Goal: Information Seeking & Learning: Learn about a topic

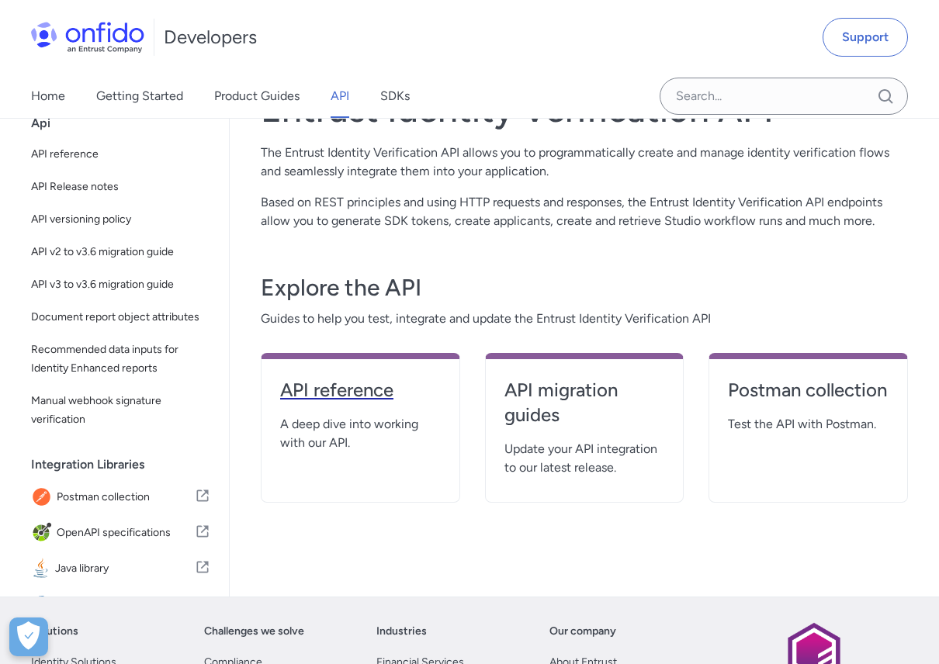
click at [351, 393] on h4 "API reference" at bounding box center [360, 390] width 161 height 25
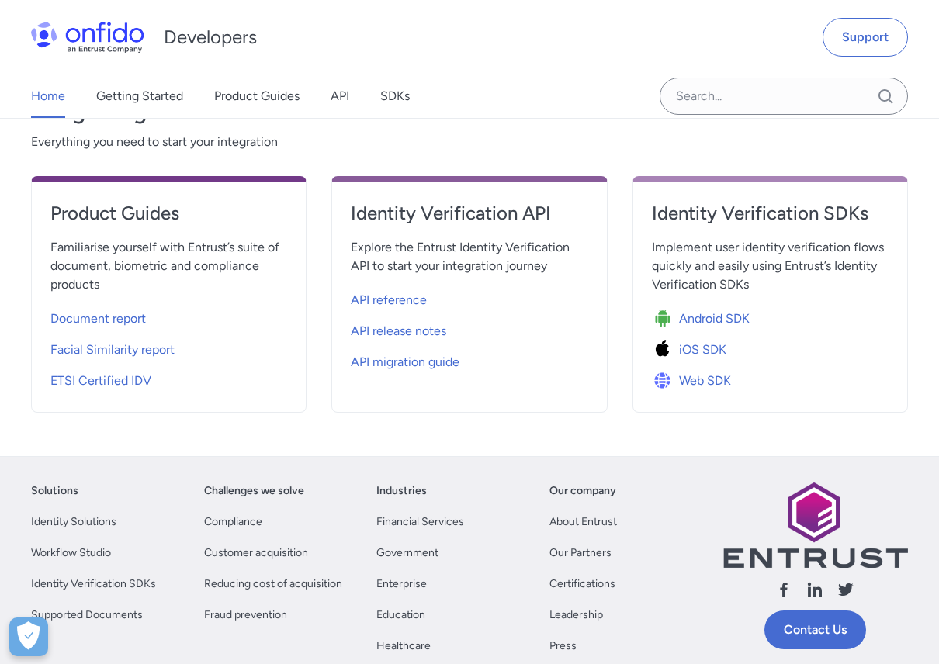
scroll to position [559, 0]
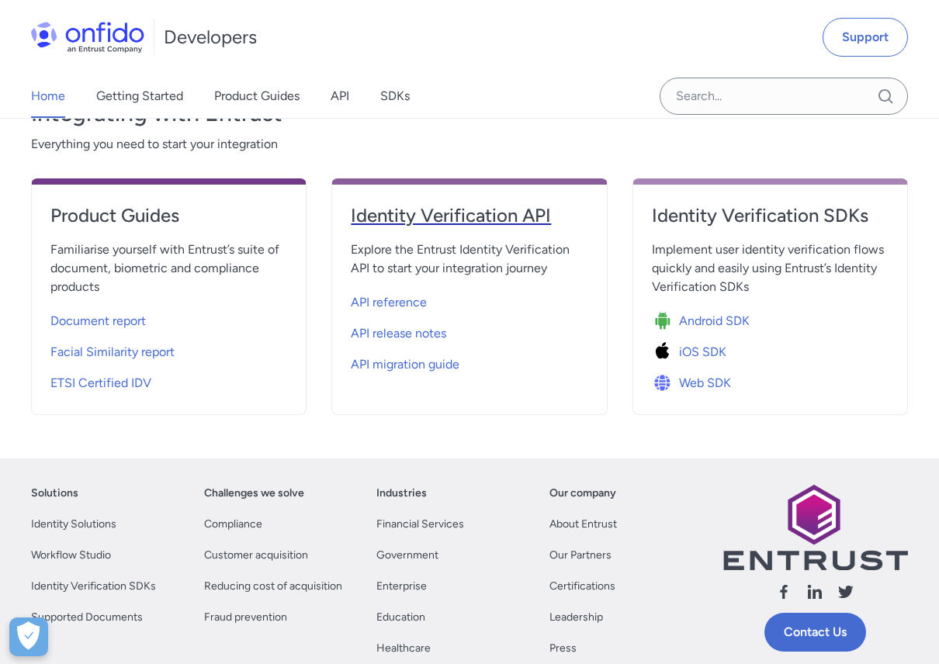
click at [410, 227] on link "Identity Verification API" at bounding box center [469, 221] width 237 height 37
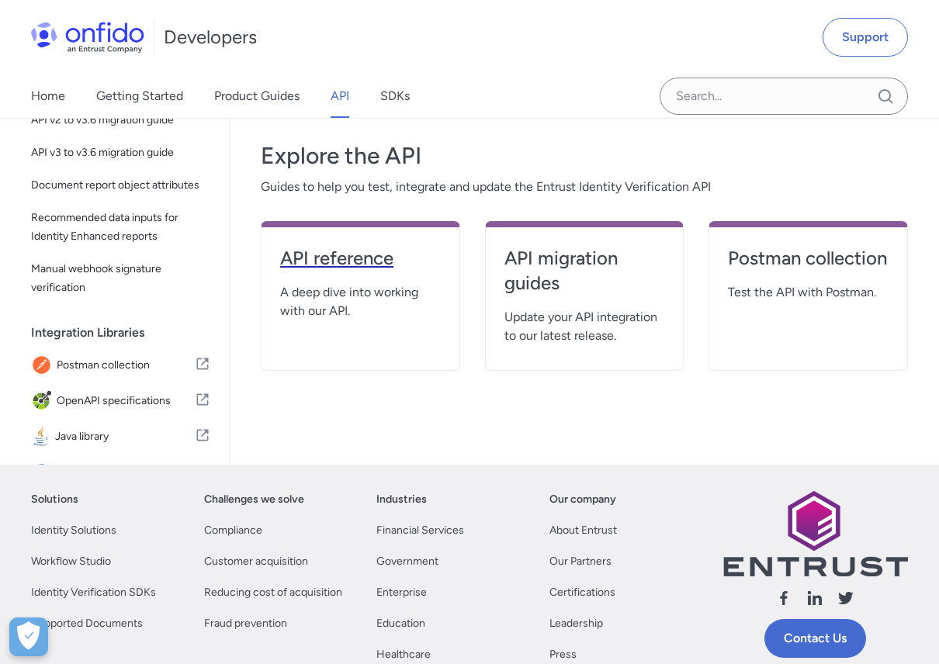
scroll to position [228, 0]
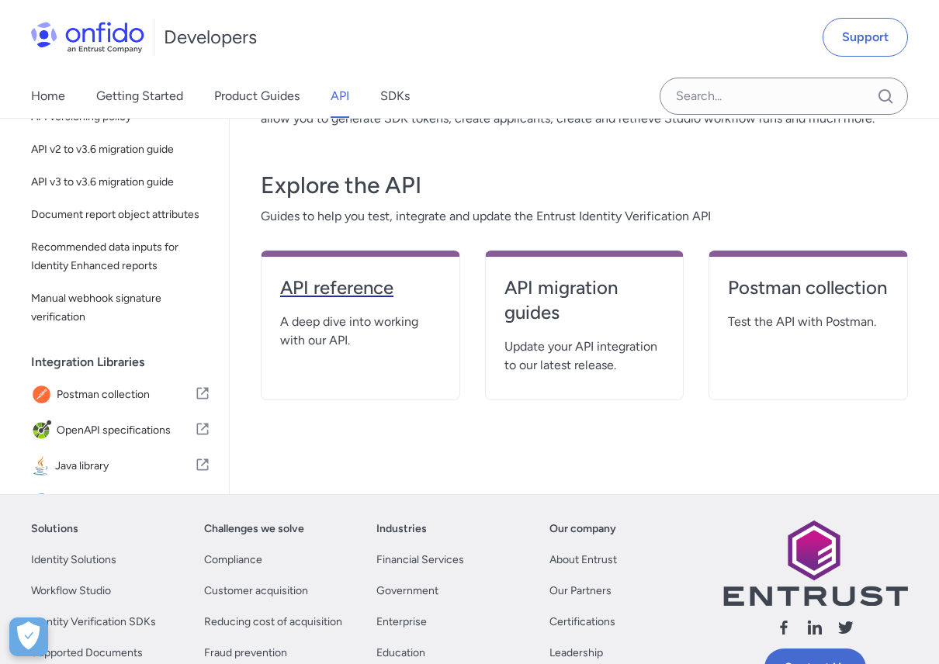
click at [324, 293] on h4 "API reference" at bounding box center [360, 287] width 161 height 25
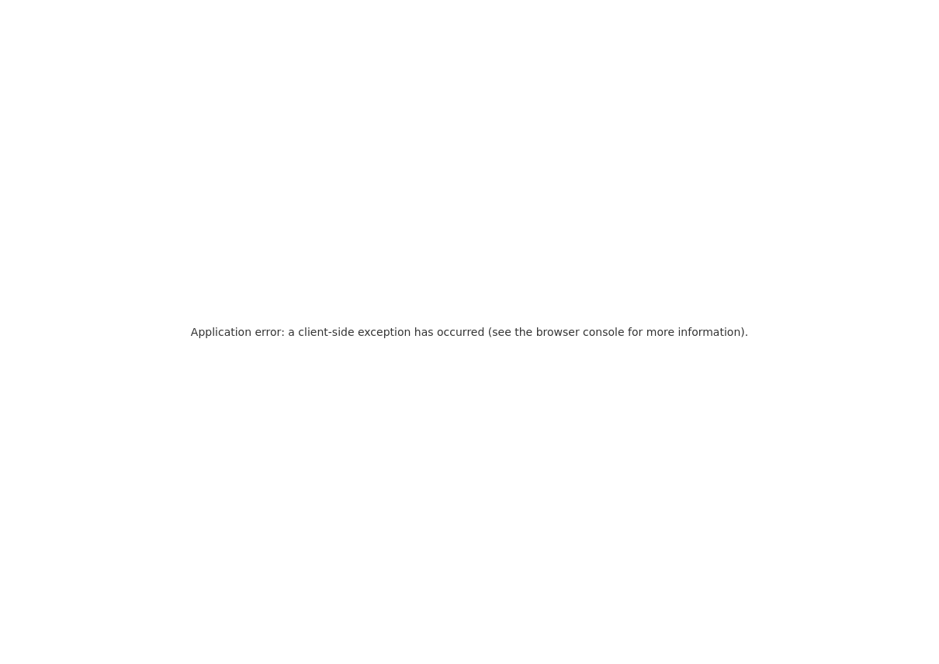
scroll to position [0, 0]
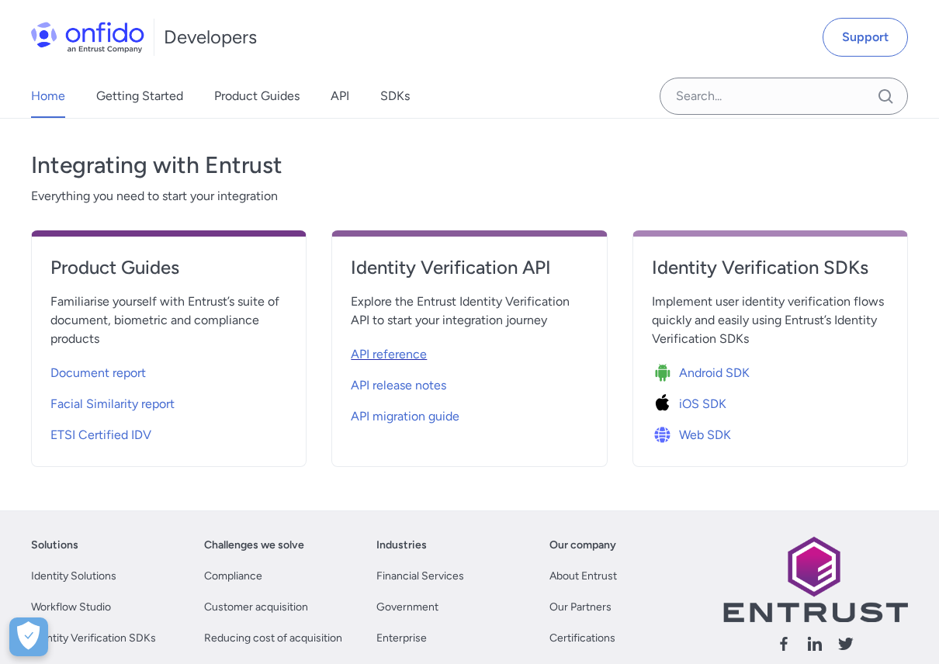
click at [393, 353] on span "API reference" at bounding box center [389, 354] width 76 height 19
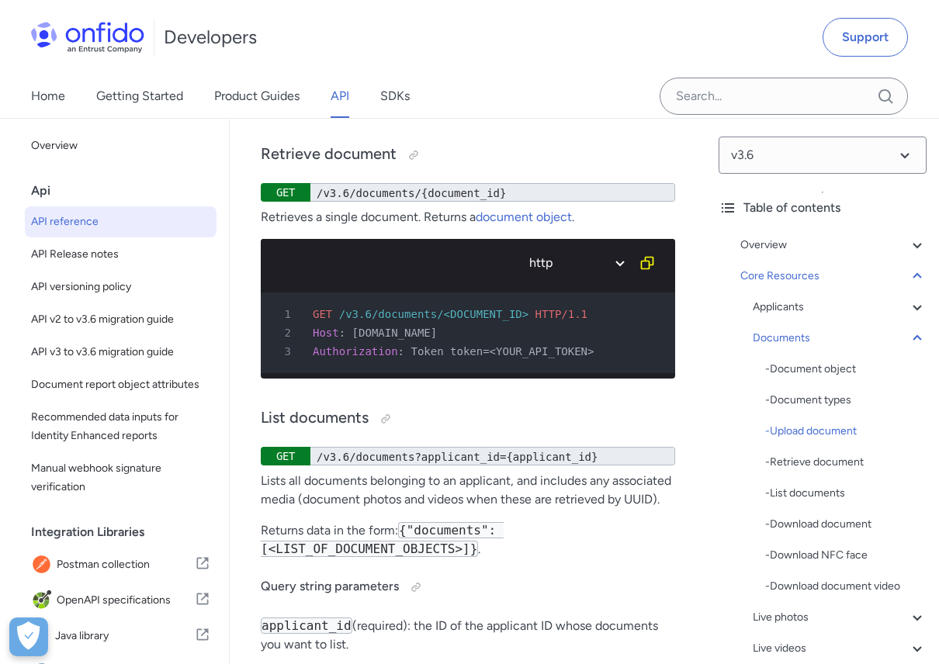
scroll to position [35728, 0]
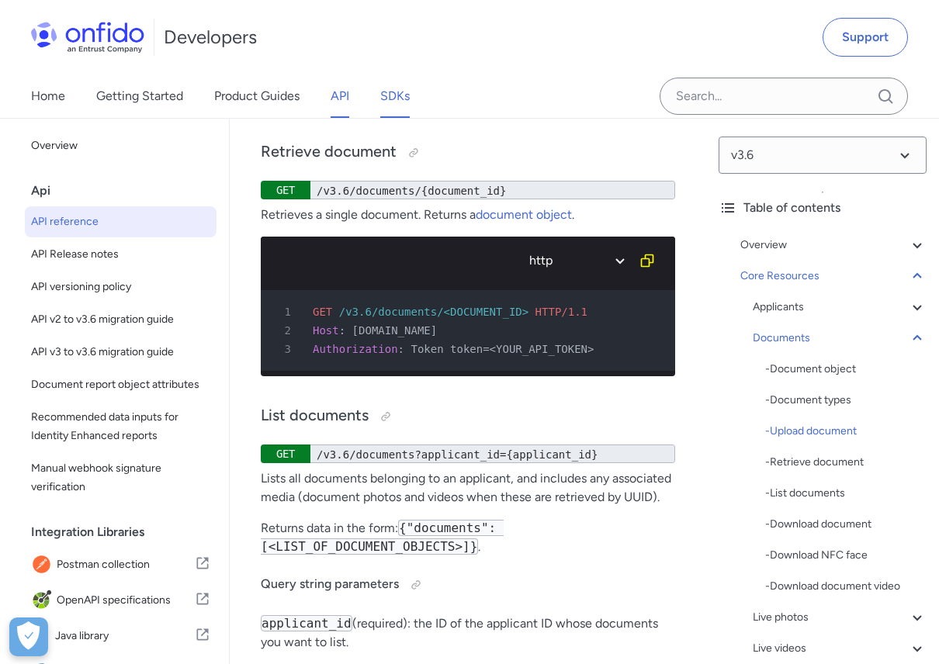
click at [410, 94] on link "SDKs" at bounding box center [394, 95] width 29 height 43
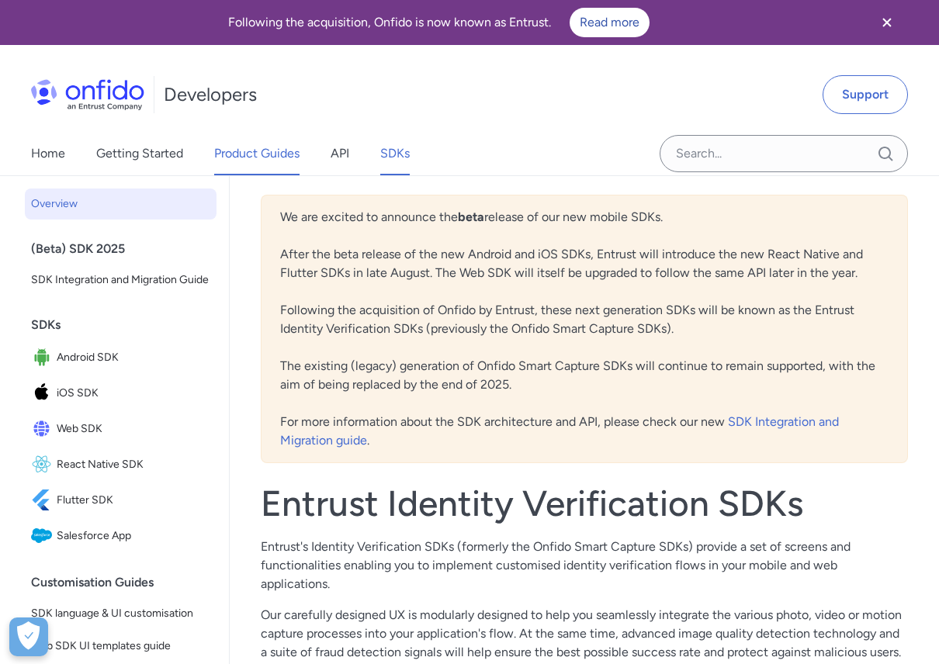
click at [260, 138] on link "Product Guides" at bounding box center [256, 153] width 85 height 43
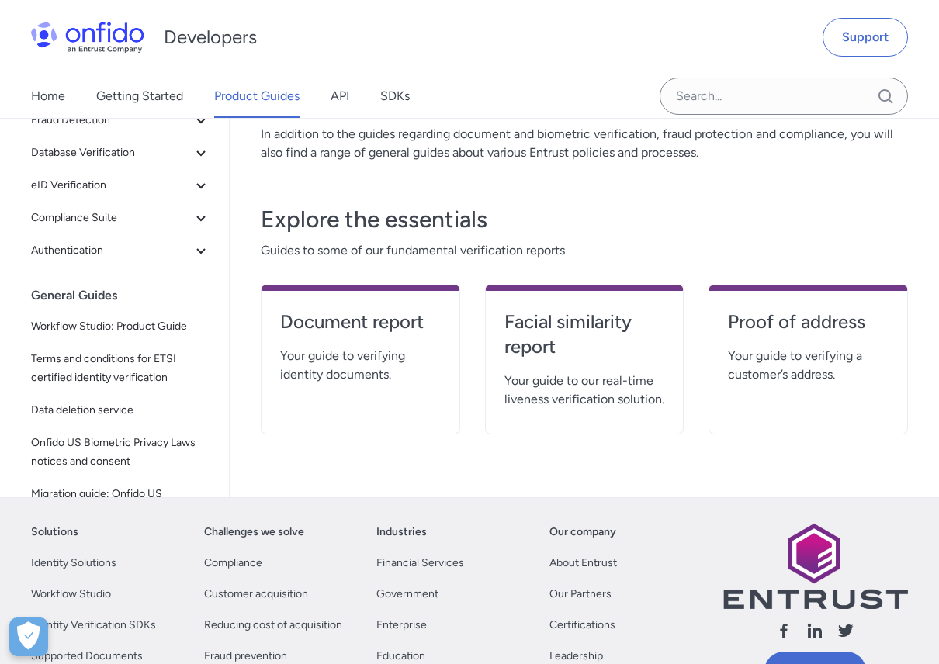
scroll to position [109, 0]
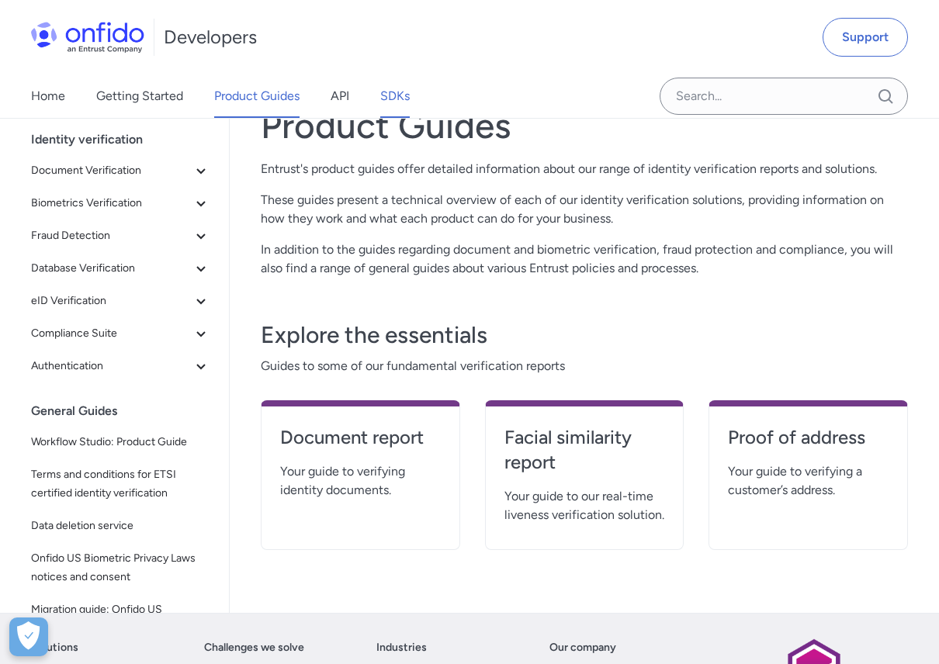
click at [400, 95] on link "SDKs" at bounding box center [394, 95] width 29 height 43
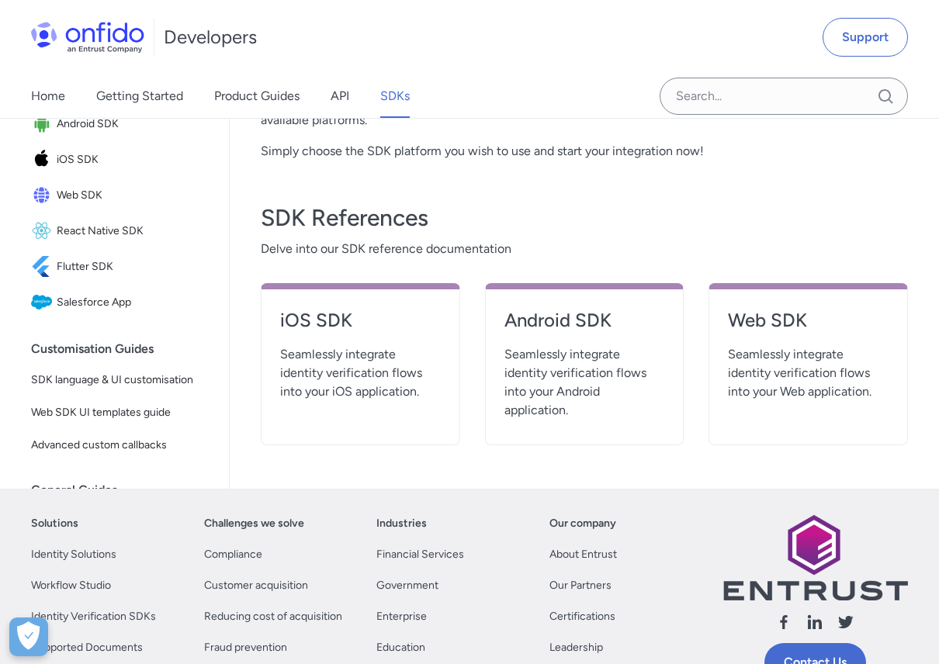
scroll to position [598, 0]
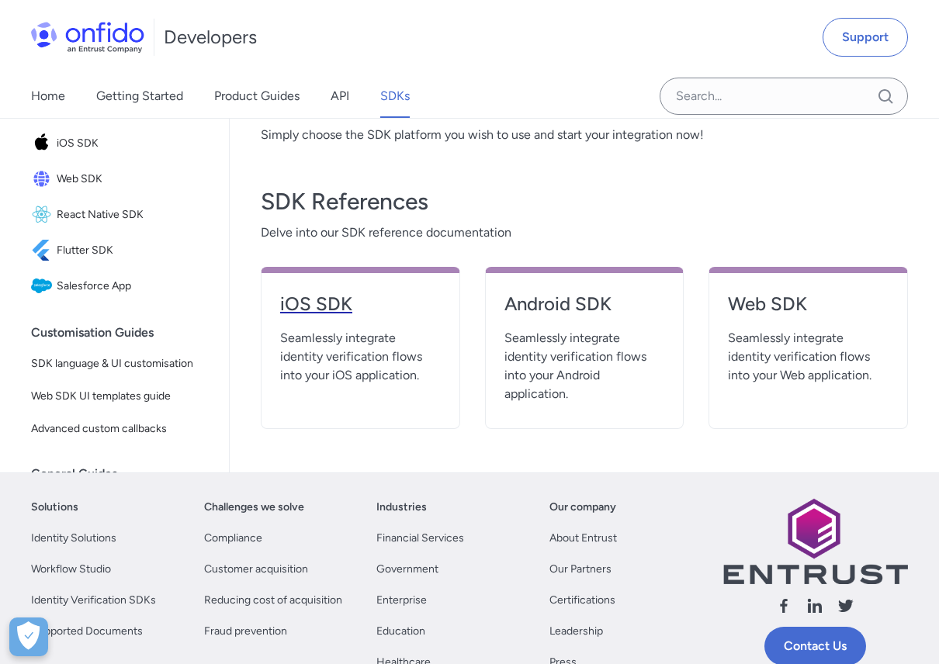
click at [355, 292] on h4 "iOS SDK" at bounding box center [360, 304] width 161 height 25
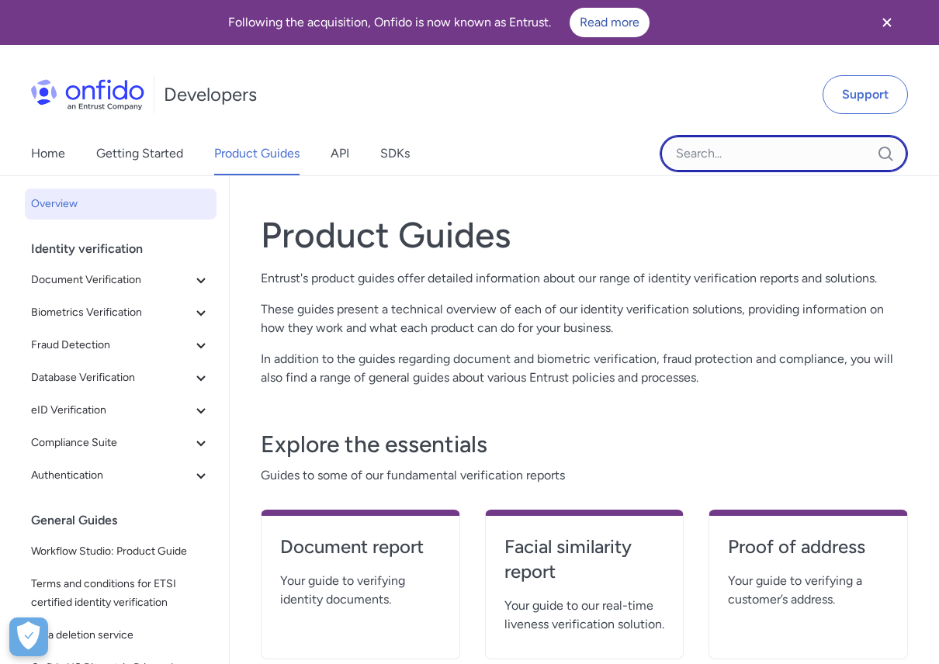
click at [777, 158] on input "Onfido search input field" at bounding box center [784, 153] width 248 height 37
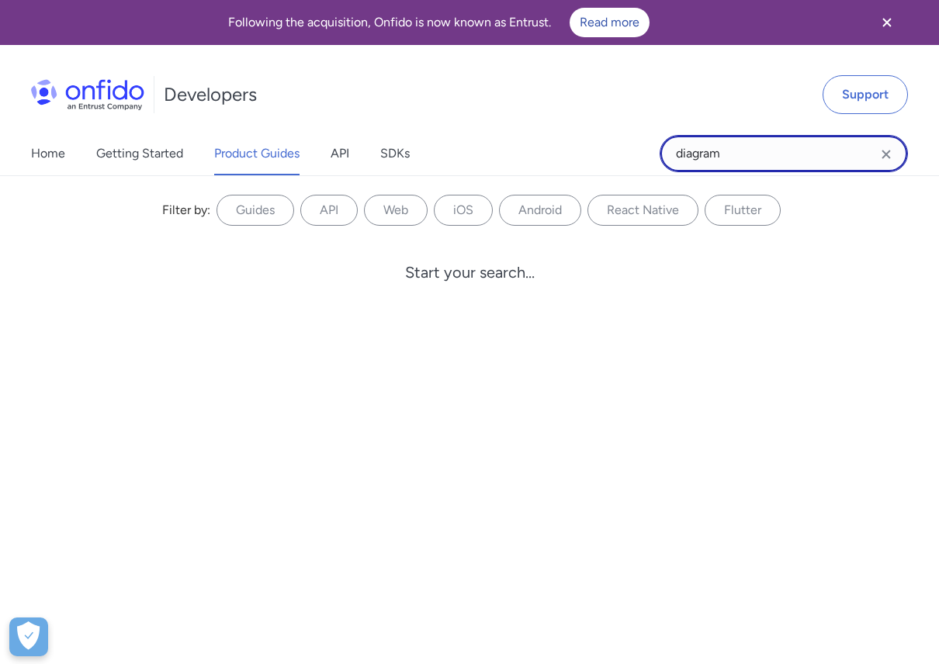
type input "diagram"
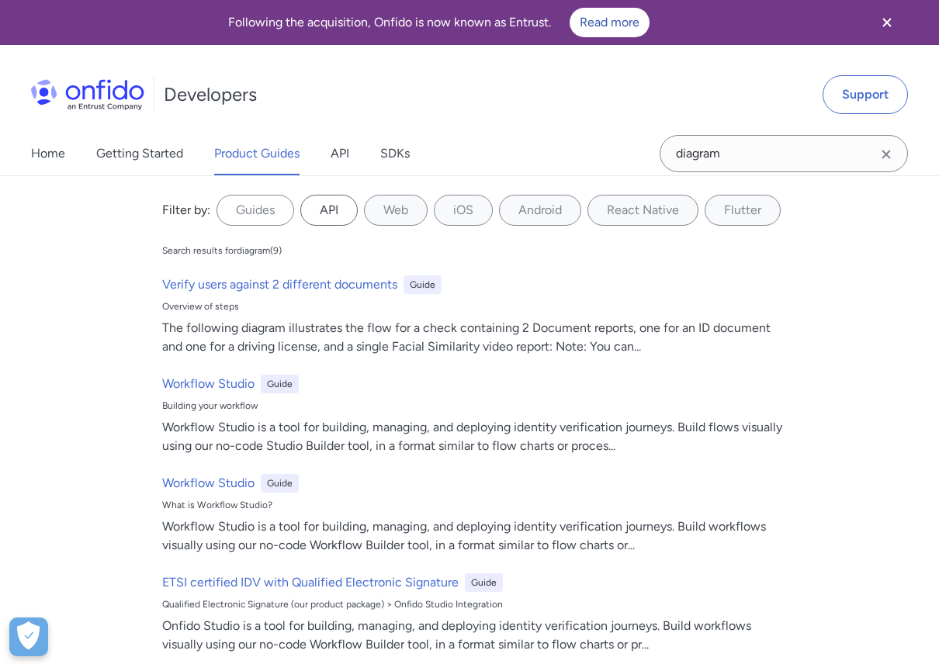
click at [324, 206] on label "API" at bounding box center [328, 210] width 57 height 31
click at [0, 0] on input "API" at bounding box center [0, 0] width 0 height 0
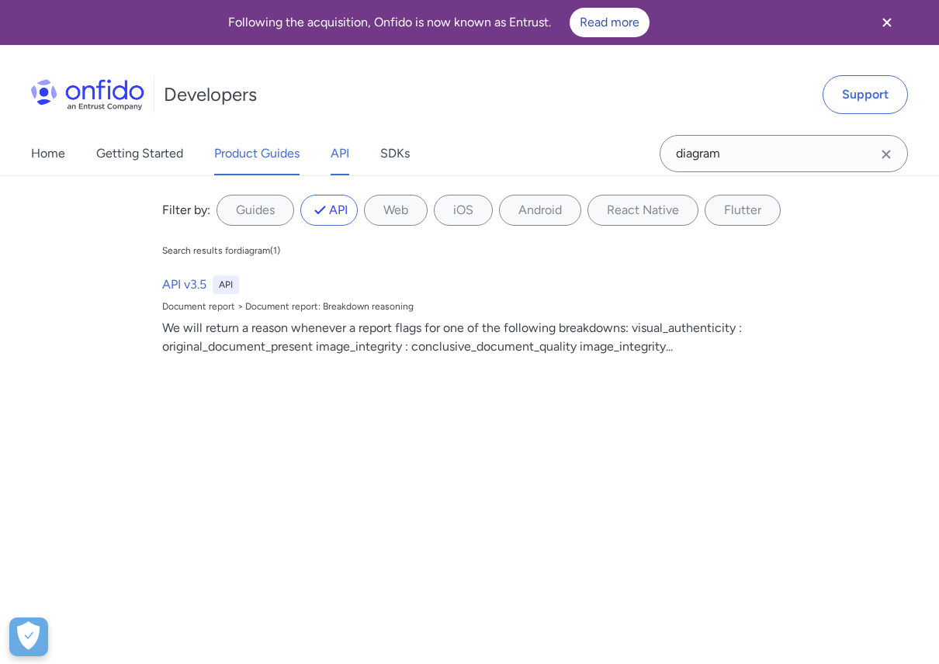
click at [340, 144] on link "API" at bounding box center [340, 153] width 19 height 43
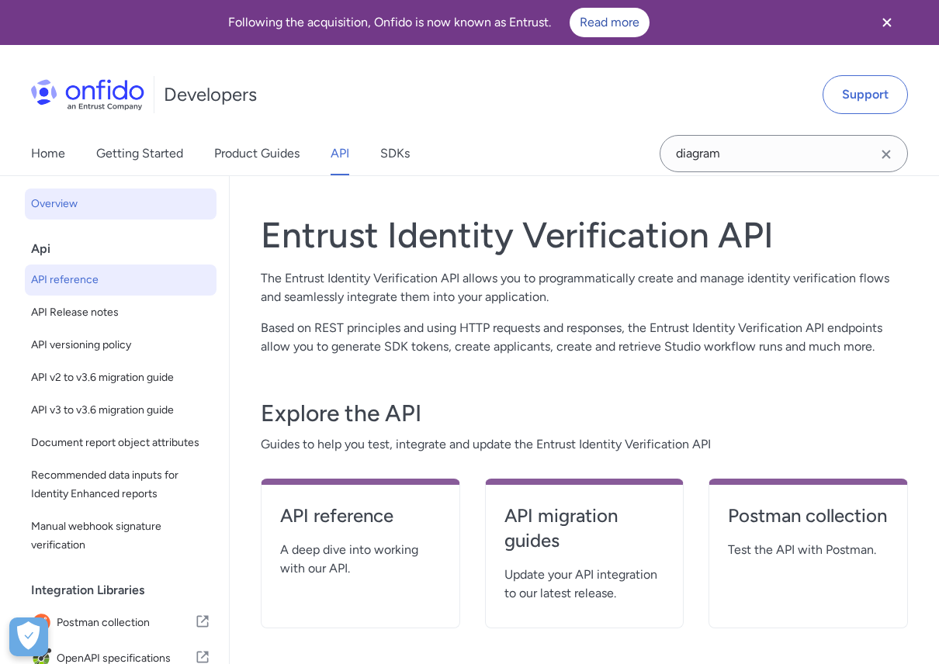
click at [137, 283] on span "API reference" at bounding box center [120, 280] width 179 height 19
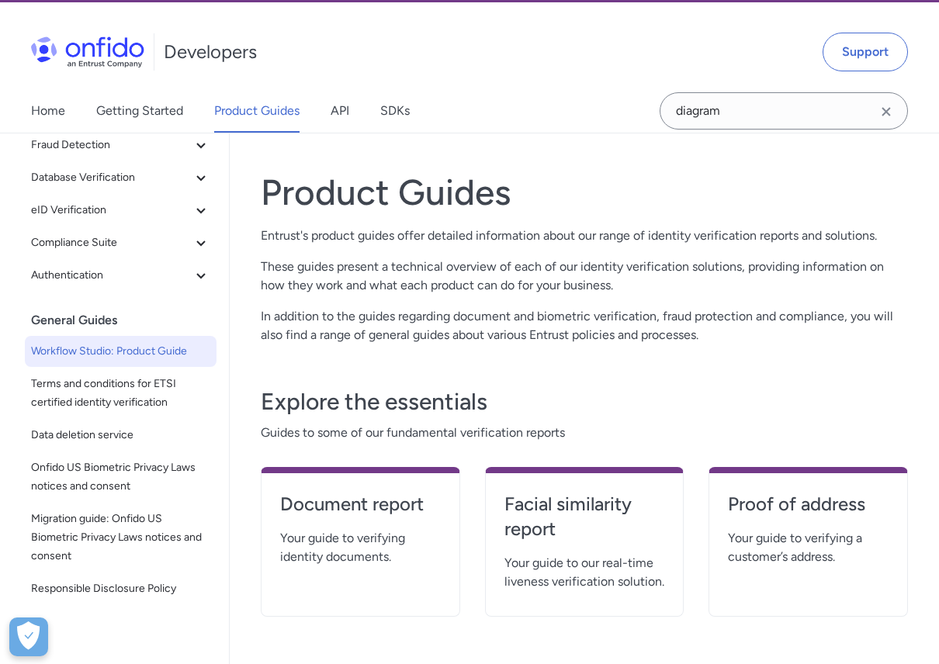
scroll to position [47, 0]
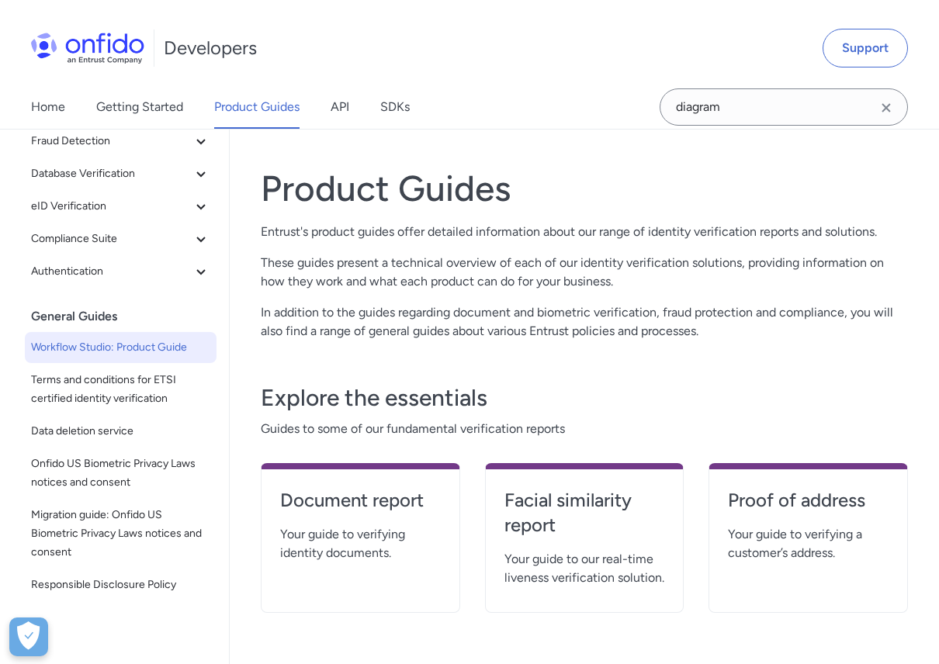
click at [168, 341] on span "Workflow Studio: Product Guide" at bounding box center [120, 347] width 179 height 19
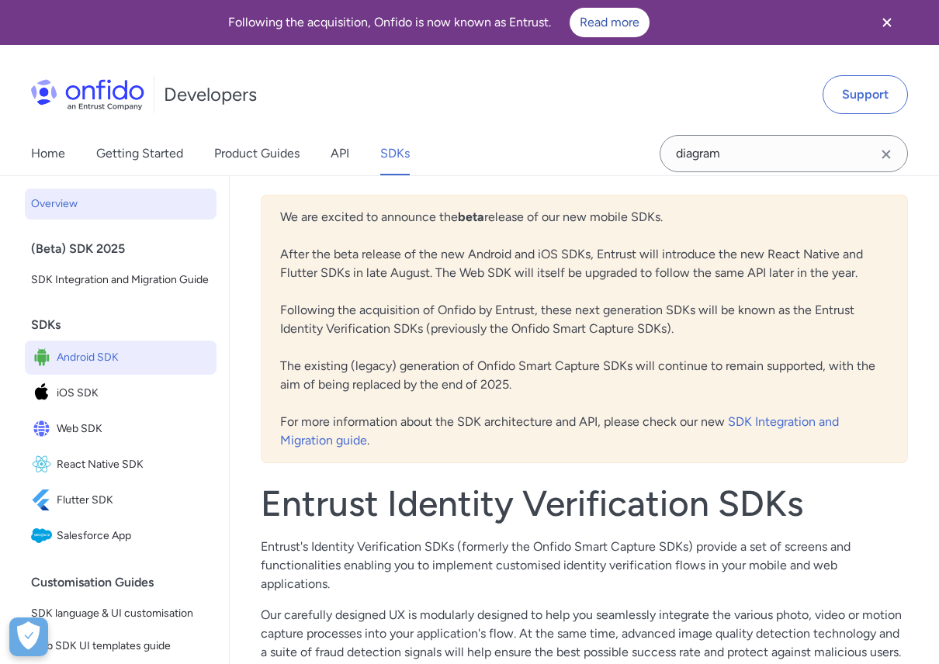
click at [126, 358] on span "Android SDK" at bounding box center [134, 358] width 154 height 22
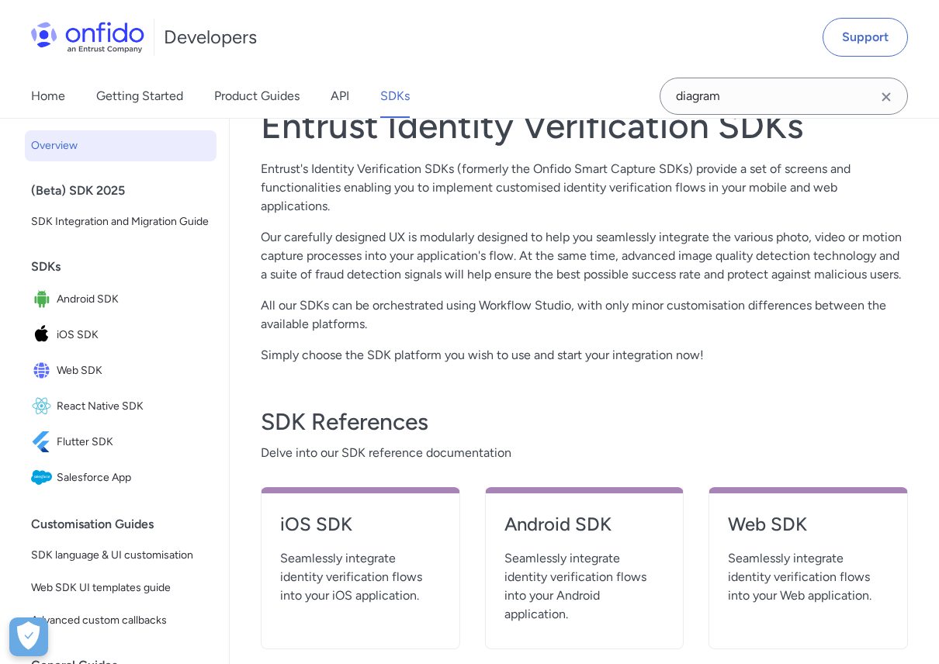
scroll to position [376, 0]
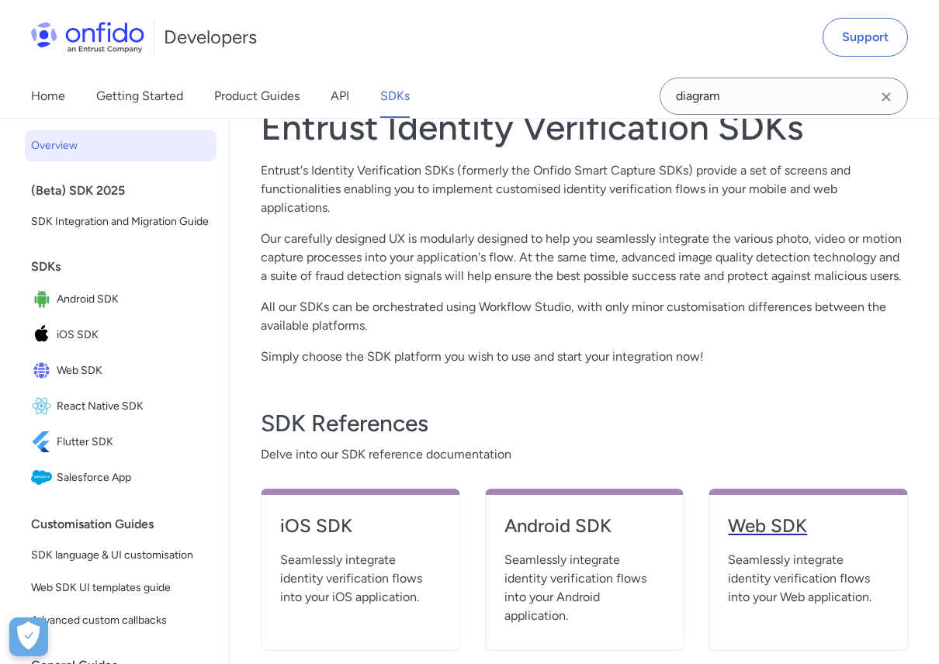
click at [770, 514] on h4 "Web SDK" at bounding box center [808, 526] width 161 height 25
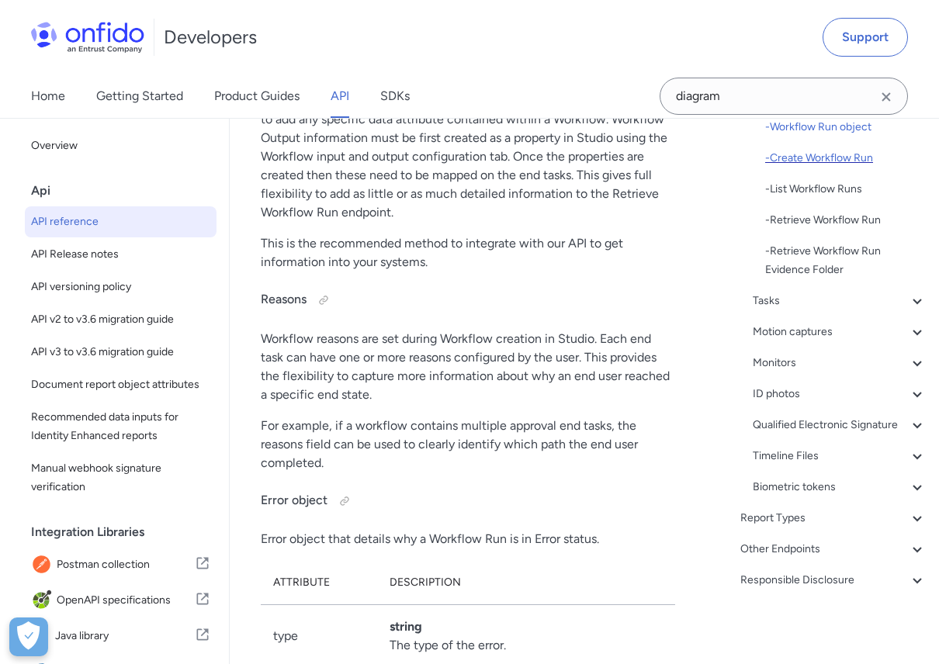
scroll to position [334, 0]
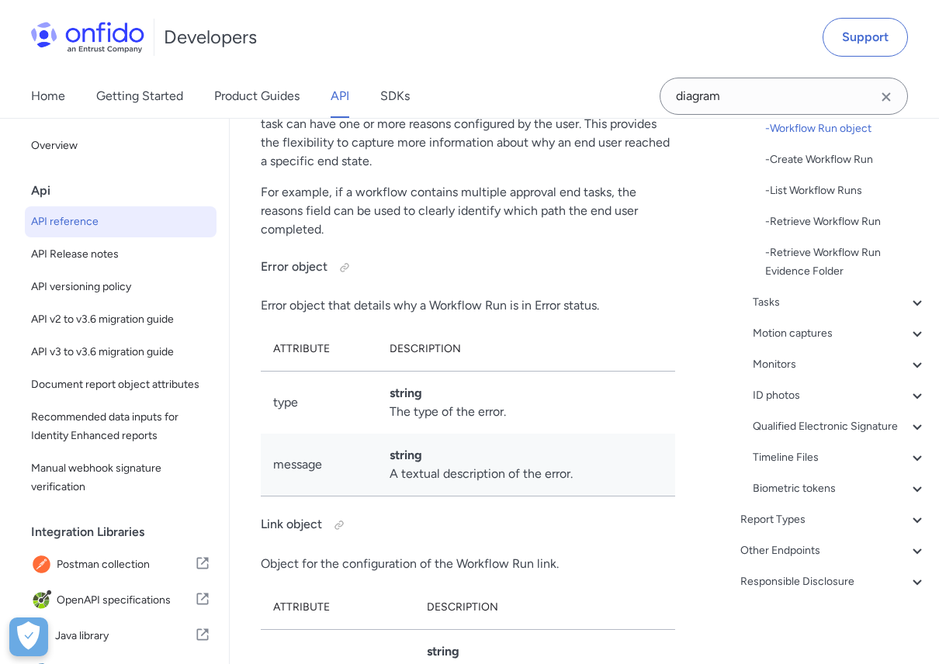
click at [889, 94] on icon "Clear search field button" at bounding box center [886, 97] width 19 height 19
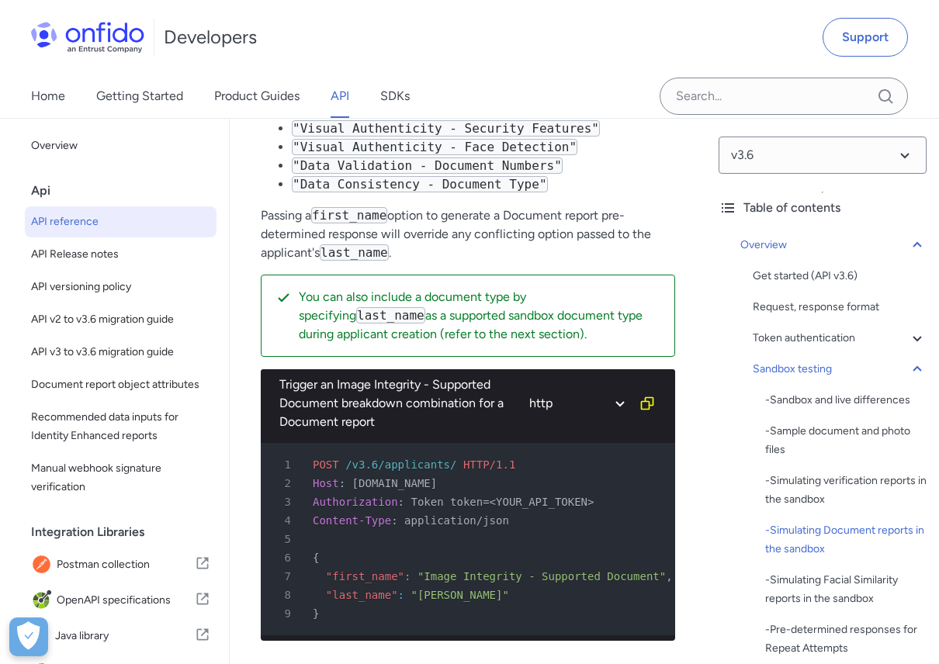
scroll to position [5497, 0]
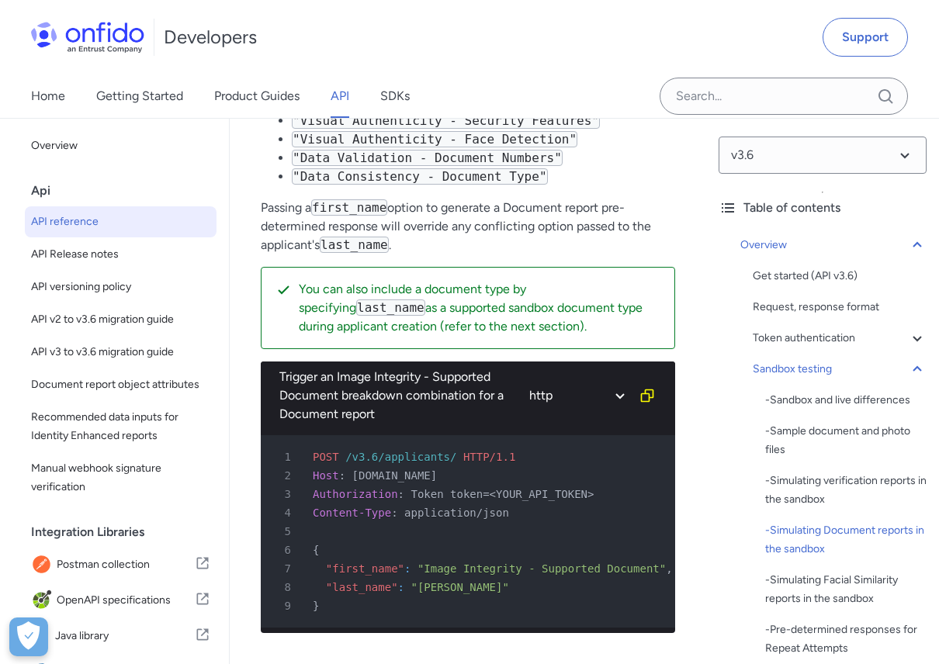
click at [514, 522] on div "4 Content-Type : application/json" at bounding box center [460, 513] width 386 height 19
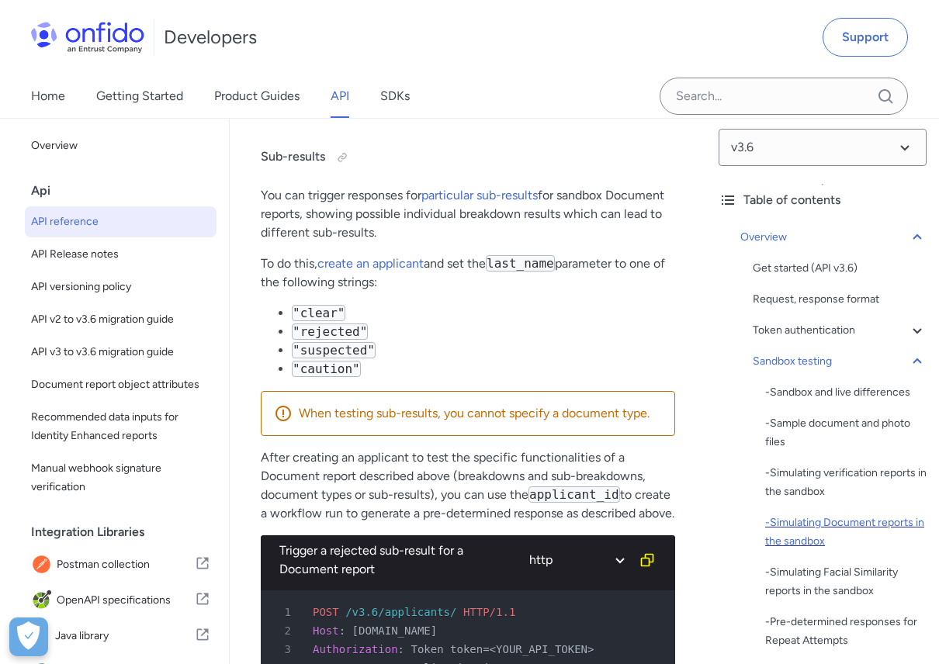
scroll to position [0, 0]
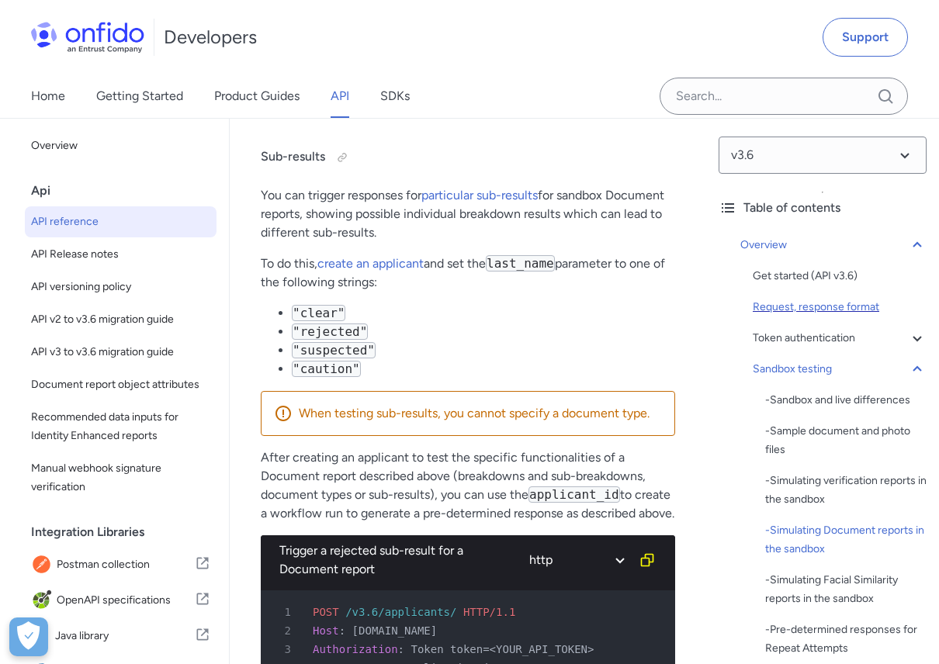
click at [819, 307] on div "Request, response format" at bounding box center [840, 307] width 174 height 19
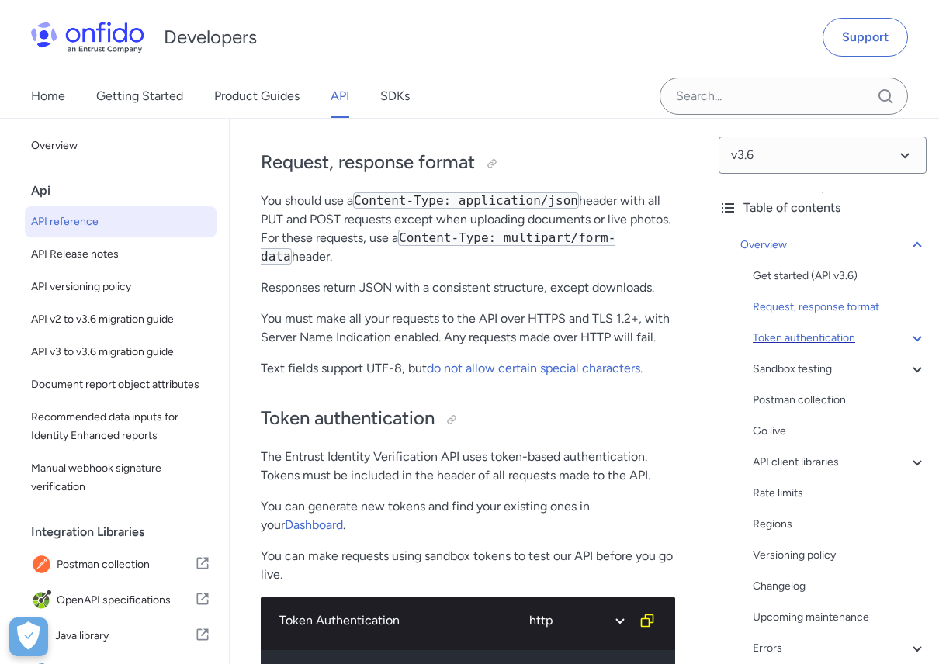
click at [819, 334] on div "Token authentication" at bounding box center [840, 338] width 174 height 19
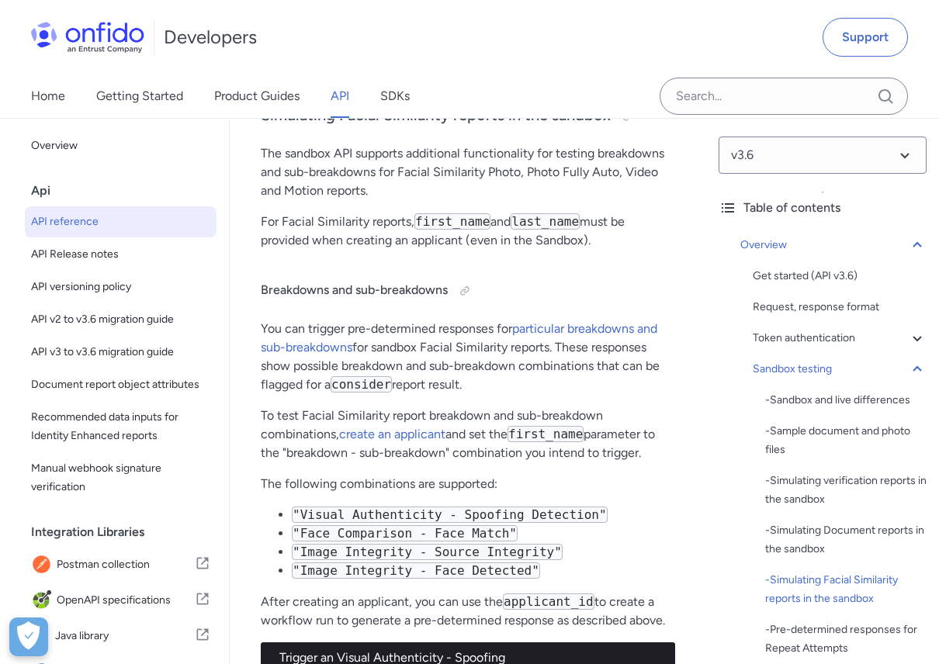
scroll to position [7830, 0]
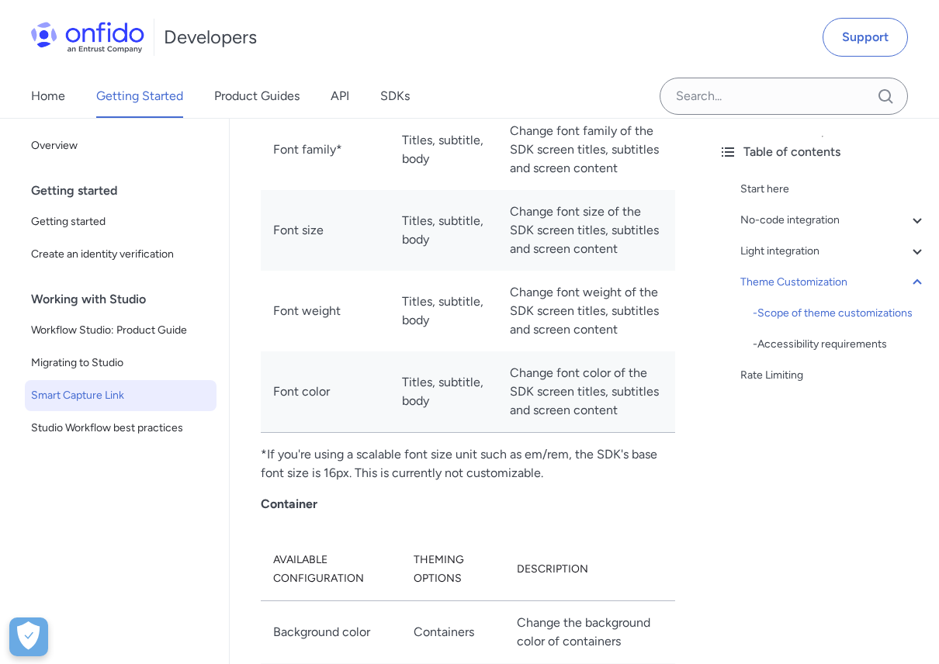
scroll to position [6527, 0]
